Goal: Information Seeking & Learning: Compare options

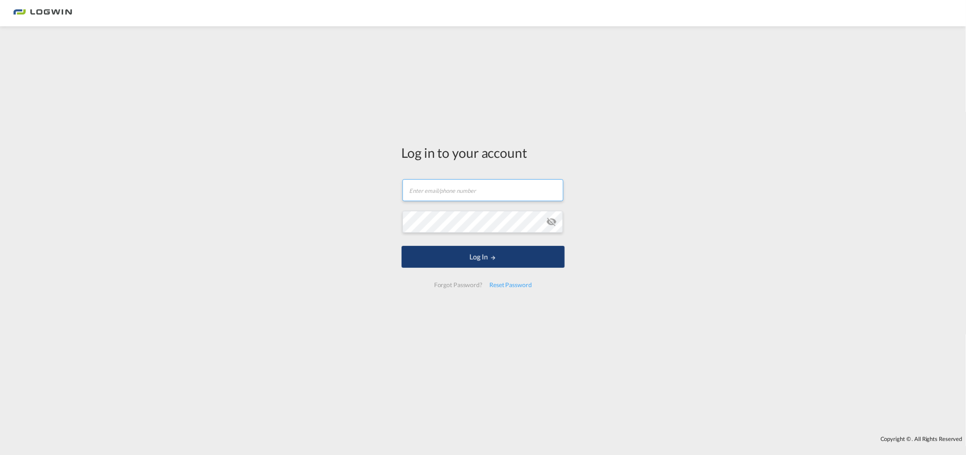
type input "[PERSON_NAME][EMAIL_ADDRESS][PERSON_NAME][DOMAIN_NAME]"
click at [481, 246] on button "Log In" at bounding box center [483, 257] width 163 height 22
